Goal: Find contact information: Obtain details needed to contact an individual or organization

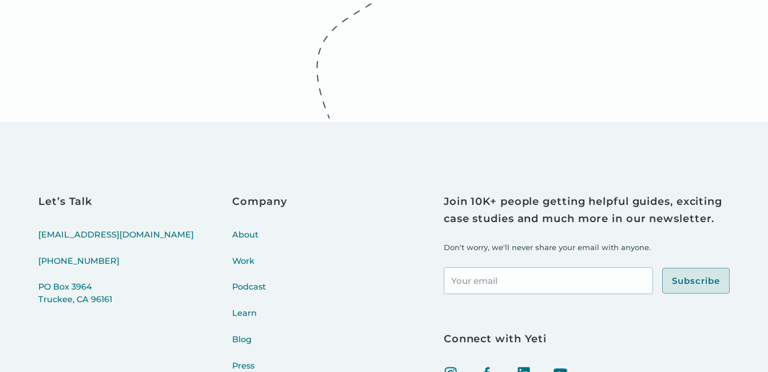
scroll to position [4402, 0]
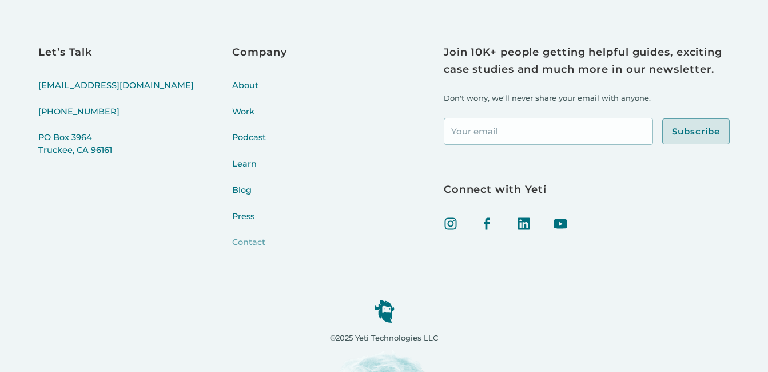
click at [232, 245] on link "Contact" at bounding box center [259, 249] width 54 height 26
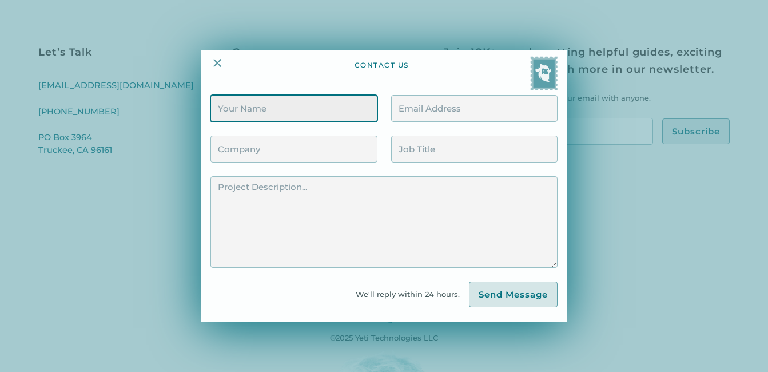
click at [280, 112] on input "Contact Form" at bounding box center [294, 108] width 166 height 27
type input "[PERSON_NAME]"
type input "[EMAIL_ADDRESS][DOMAIN_NAME]"
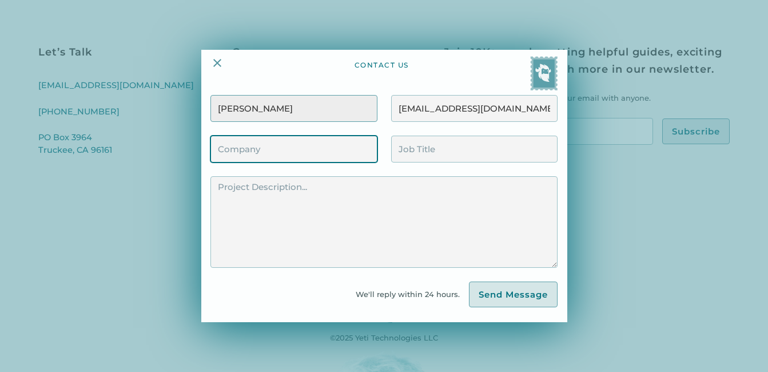
type input "[PERSON_NAME]"
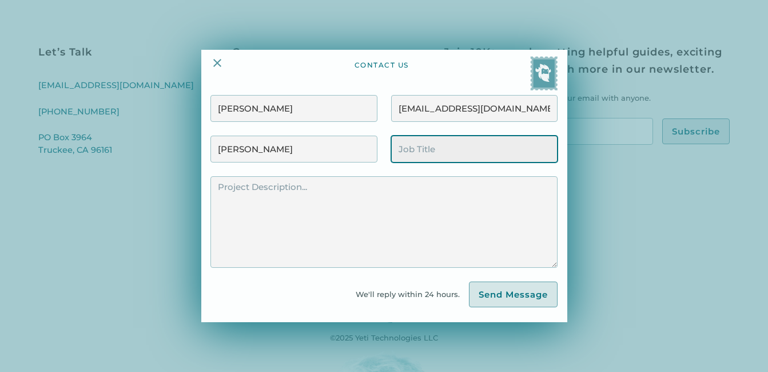
click at [438, 142] on input "Contact Form" at bounding box center [474, 149] width 166 height 27
type input "Business Development Manager"
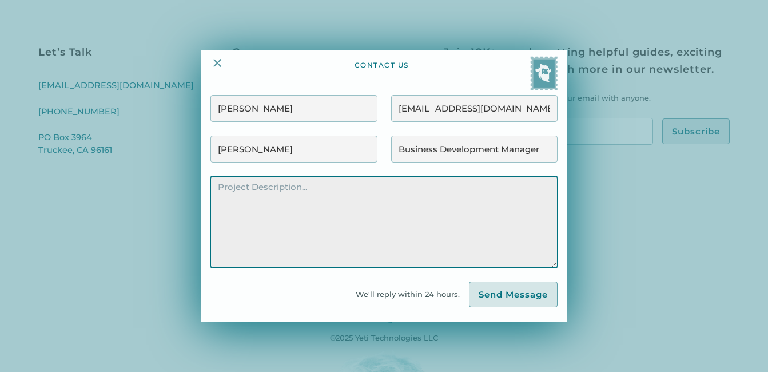
click at [324, 201] on textarea "Contact Form" at bounding box center [384, 222] width 347 height 92
paste textarea "Hello, We are offering a 20-hour FREE trial of administrative support services …"
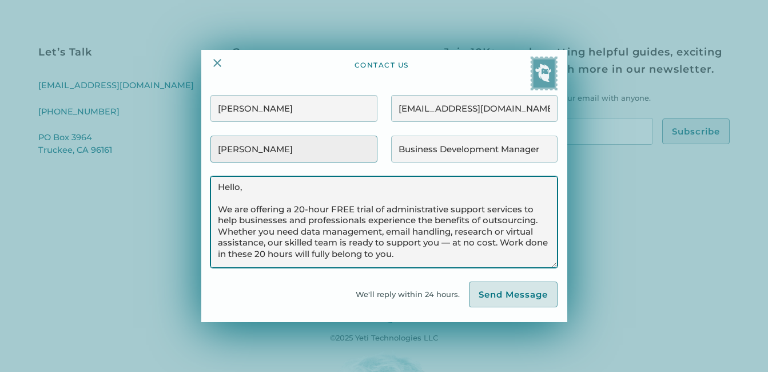
scroll to position [160, 0]
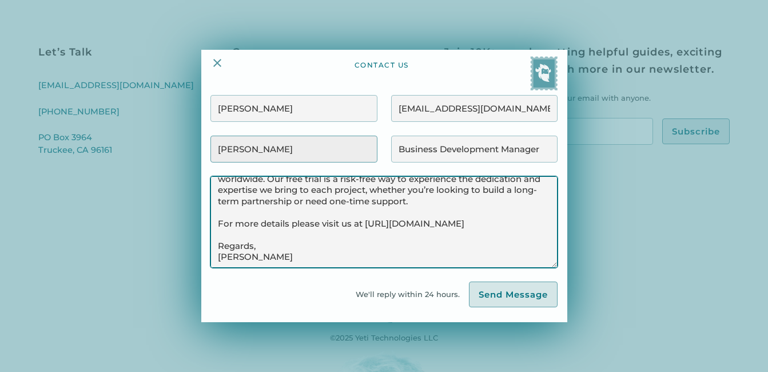
type textarea "Hello, We are offering a 20-hour FREE trial of administrative support services …"
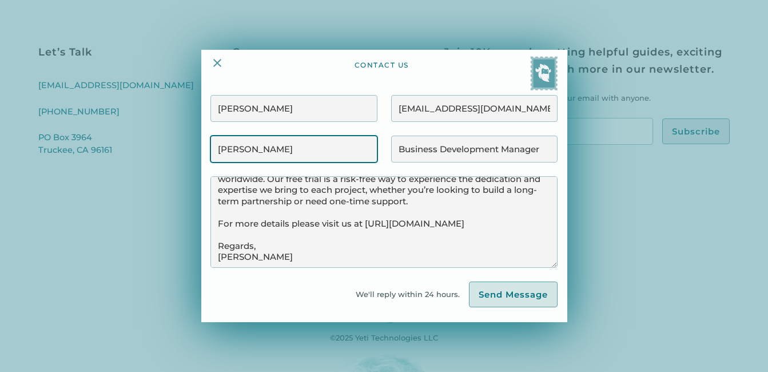
drag, startPoint x: 284, startPoint y: 152, endPoint x: 162, endPoint y: 152, distance: 122.4
click at [162, 152] on div "contact us [PERSON_NAME] [EMAIL_ADDRESS][DOMAIN_NAME] [PERSON_NAME] Business De…" at bounding box center [384, 186] width 768 height 372
click at [282, 150] on input "Contact Form" at bounding box center [294, 149] width 166 height 27
type input "Webgrity"
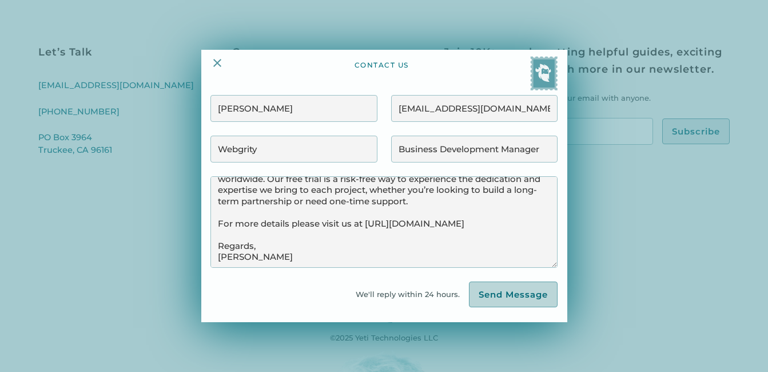
click at [518, 291] on input "Send Message" at bounding box center [513, 294] width 89 height 26
